Goal: Task Accomplishment & Management: Manage account settings

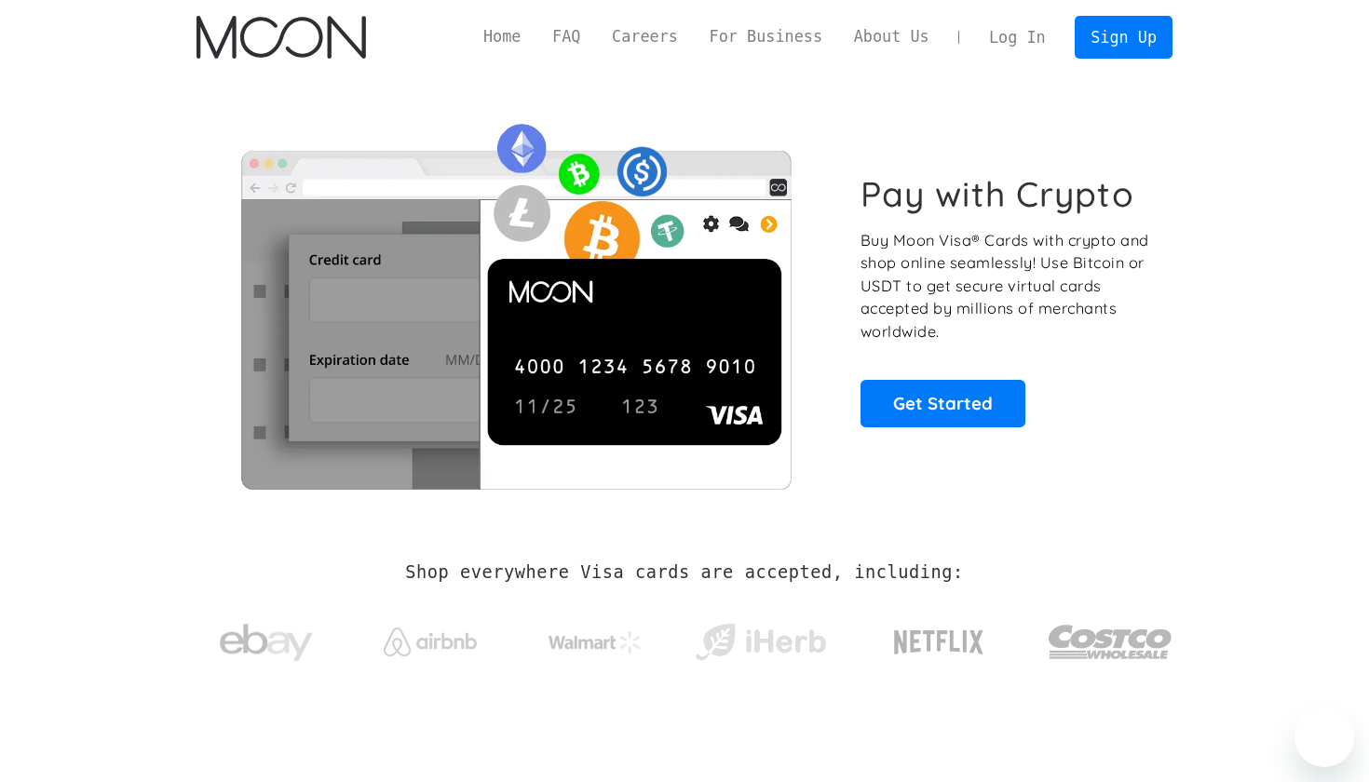
click at [1003, 41] on link "Log In" at bounding box center [1017, 37] width 88 height 41
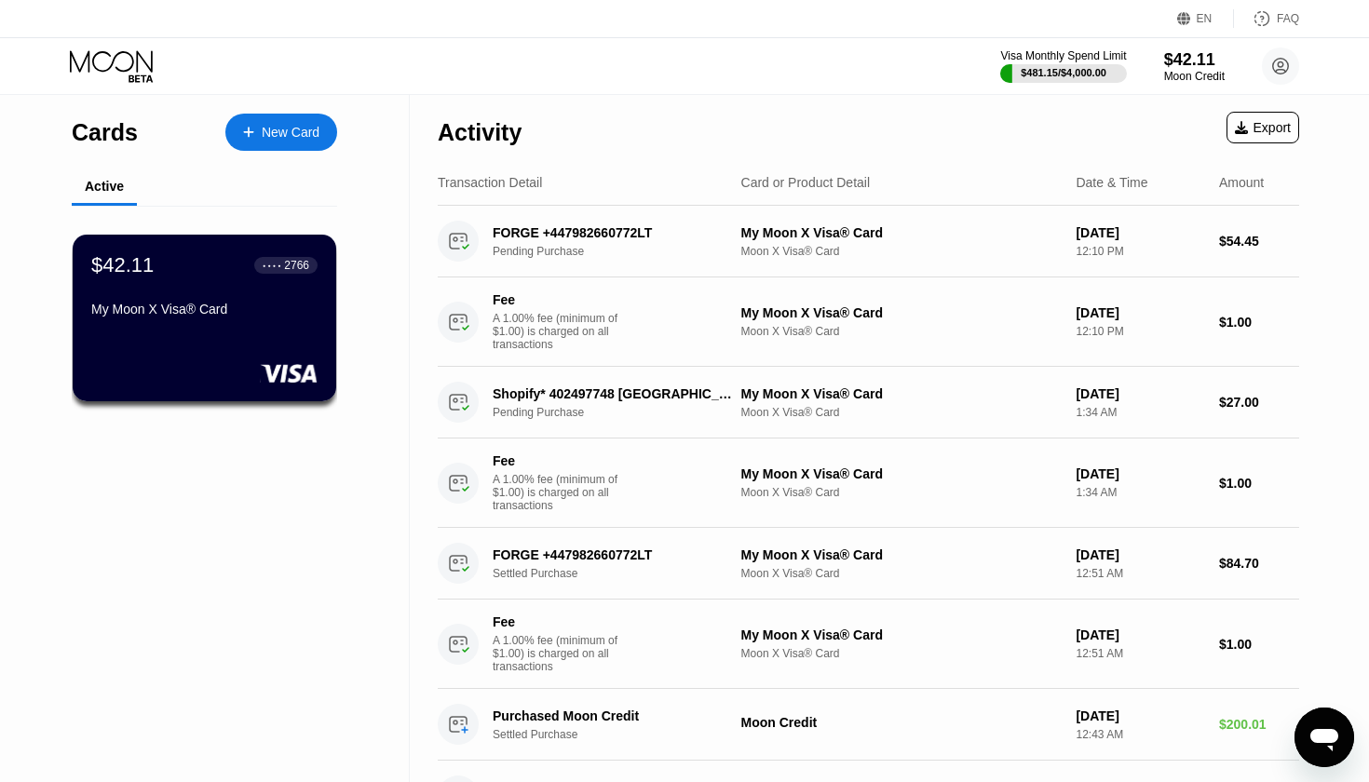
click at [601, 411] on div "Pending Purchase" at bounding box center [623, 412] width 260 height 13
